Goal: Navigation & Orientation: Understand site structure

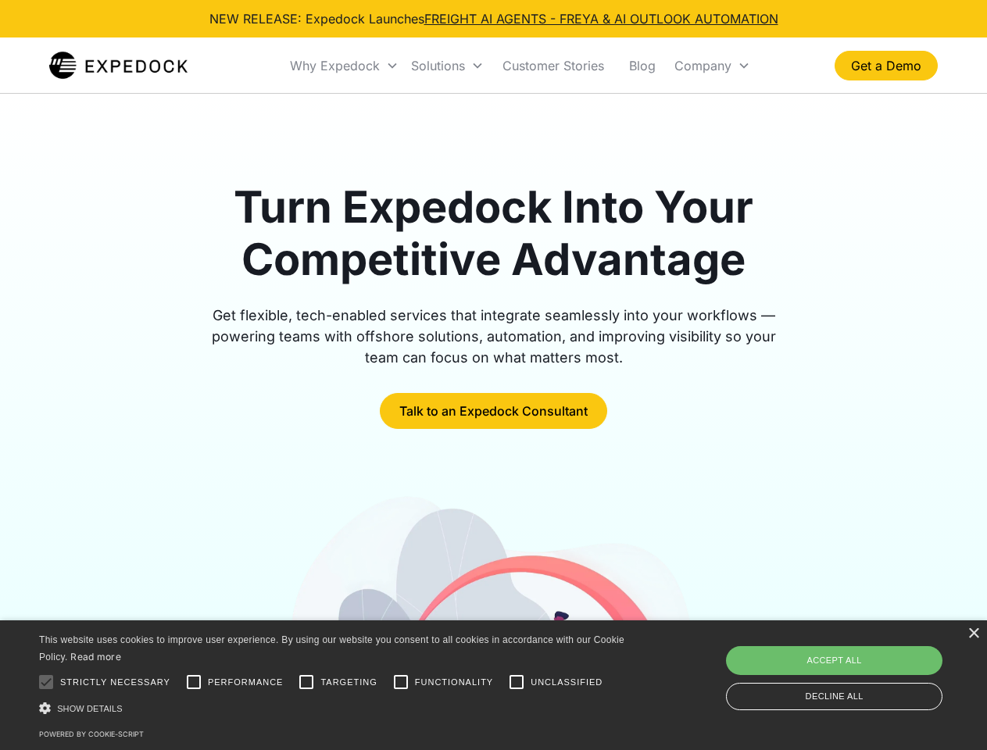
click at [344, 66] on div "Why Expedock" at bounding box center [335, 66] width 90 height 16
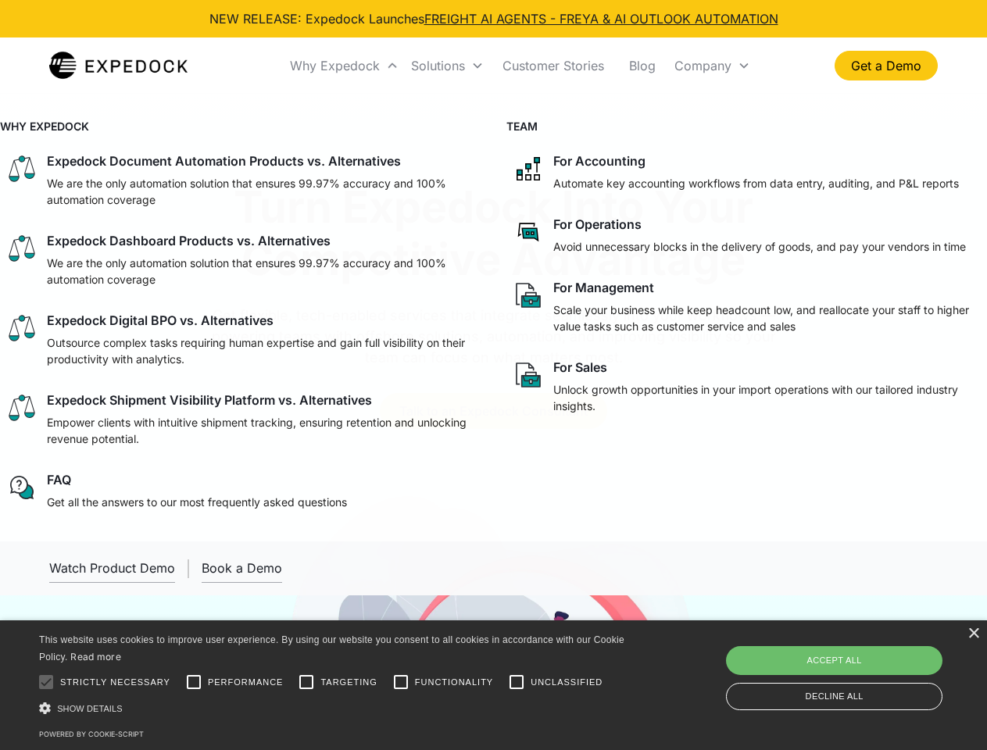
click at [447, 66] on div "Solutions" at bounding box center [438, 66] width 54 height 16
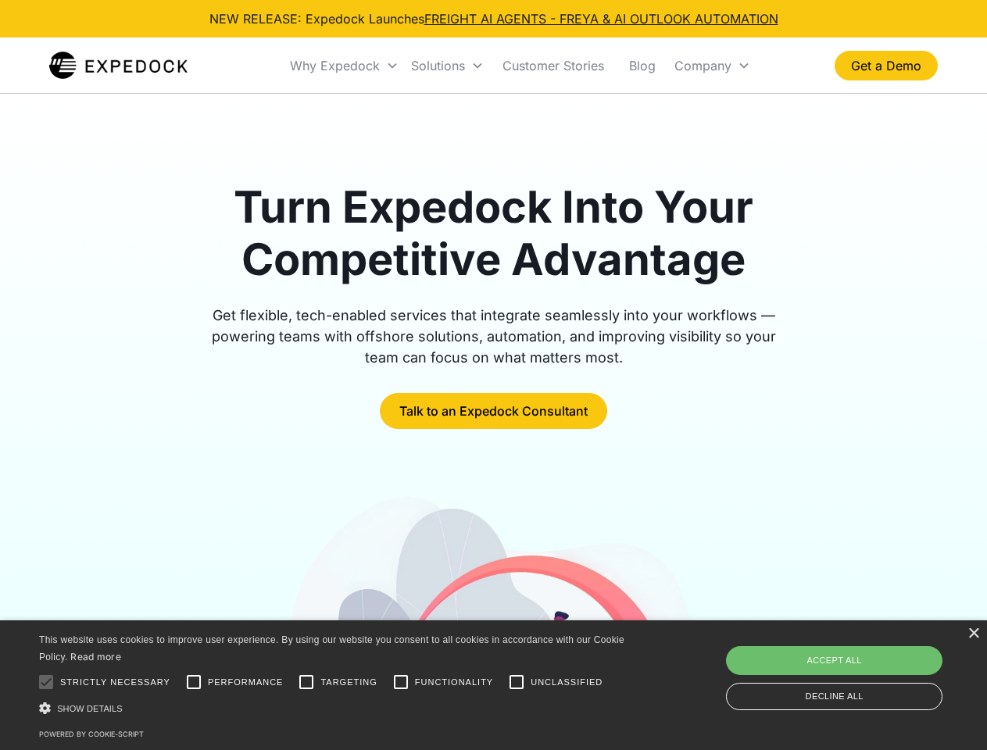
click at [712, 66] on div "Company" at bounding box center [702, 66] width 57 height 16
click at [46, 682] on div at bounding box center [45, 681] width 31 height 31
click at [194, 682] on input "Performance" at bounding box center [193, 681] width 31 height 31
checkbox input "true"
click at [306, 682] on input "Targeting" at bounding box center [306, 681] width 31 height 31
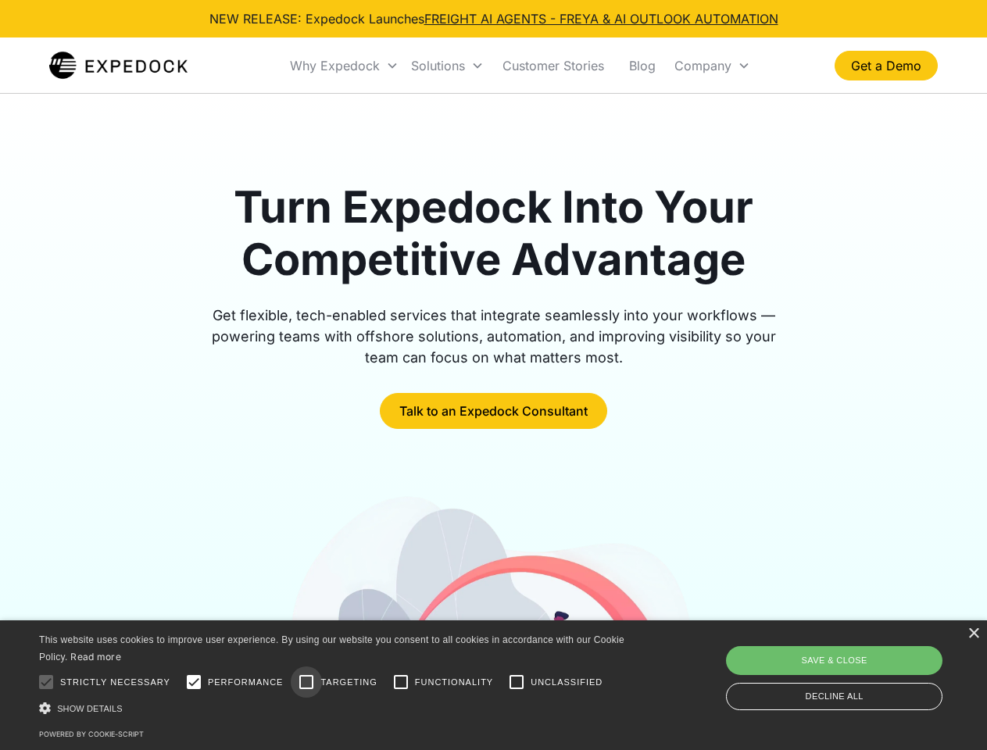
checkbox input "true"
click at [401, 682] on input "Functionality" at bounding box center [400, 681] width 31 height 31
checkbox input "true"
click at [516, 682] on input "Unclassified" at bounding box center [516, 681] width 31 height 31
checkbox input "true"
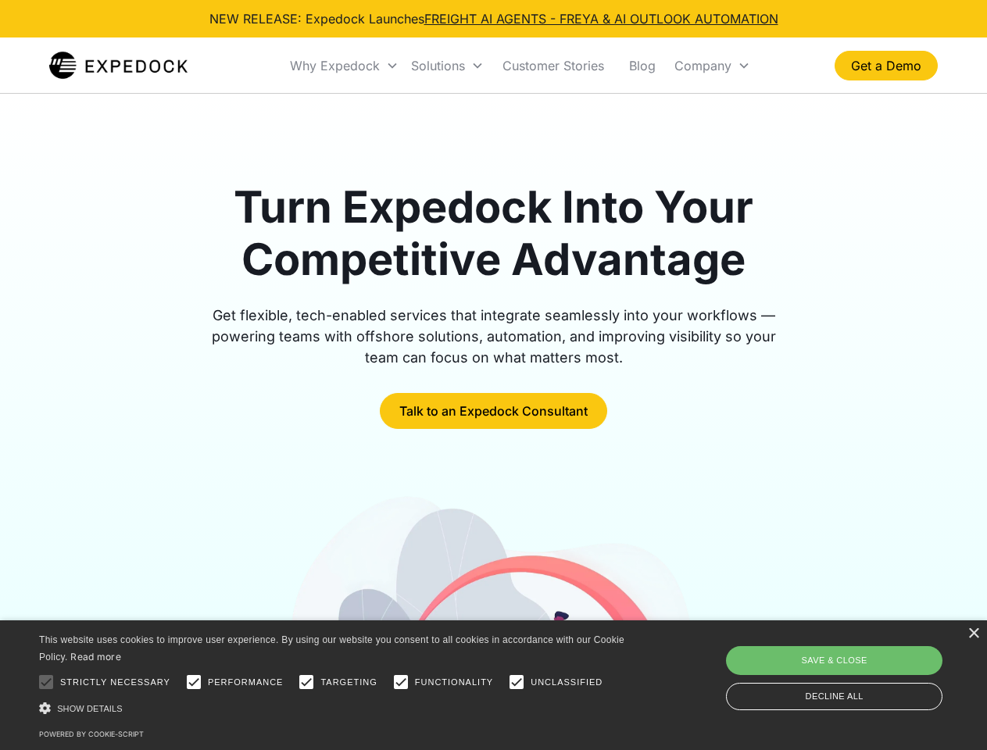
click at [334, 708] on div "Show details Hide details" at bounding box center [334, 708] width 591 height 16
